Goal: Task Accomplishment & Management: Manage account settings

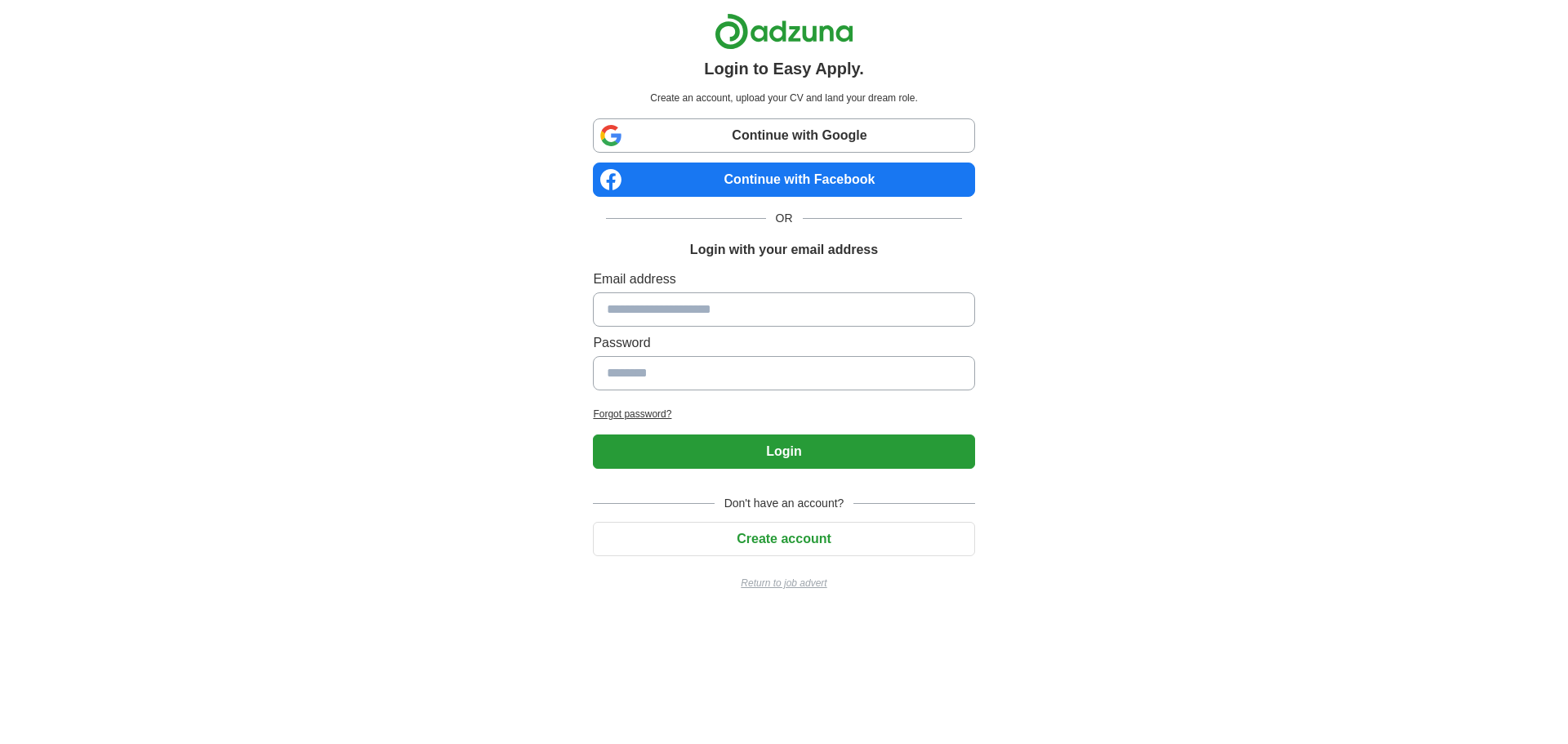
click at [750, 142] on link "Continue with Google" at bounding box center [783, 135] width 381 height 34
click at [687, 129] on link "Continue with Google" at bounding box center [783, 135] width 381 height 34
click at [734, 141] on link "Continue with Google" at bounding box center [783, 135] width 381 height 34
